Goal: Transaction & Acquisition: Book appointment/travel/reservation

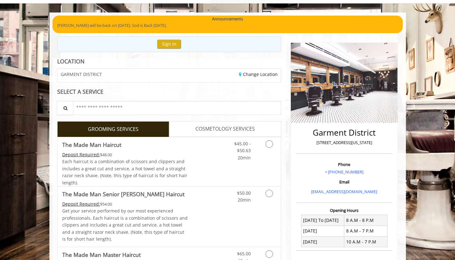
scroll to position [72, 0]
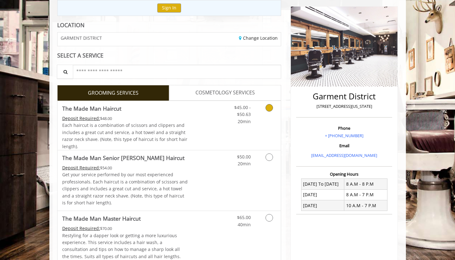
click at [246, 121] on span "20min" at bounding box center [244, 122] width 13 height 6
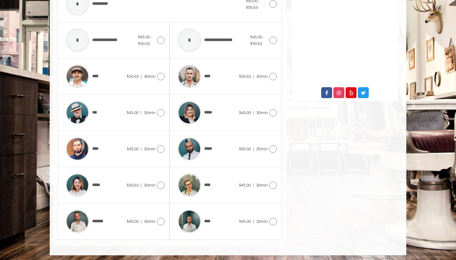
scroll to position [289, 0]
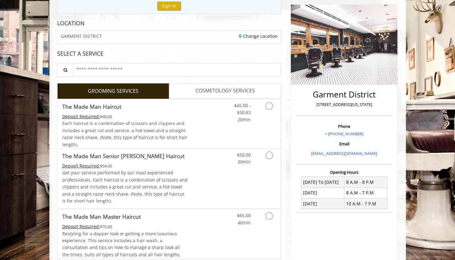
scroll to position [75, 0]
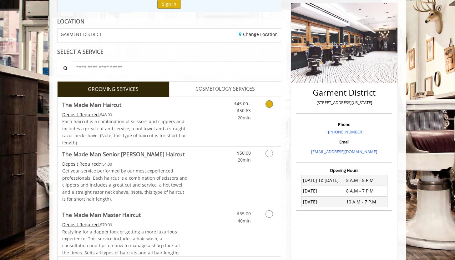
click at [230, 133] on div "$45.00 - $50.63 20min" at bounding box center [253, 121] width 56 height 49
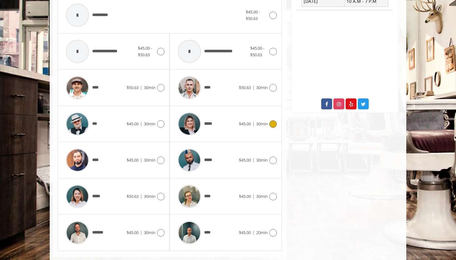
scroll to position [277, 0]
